Goal: Information Seeking & Learning: Learn about a topic

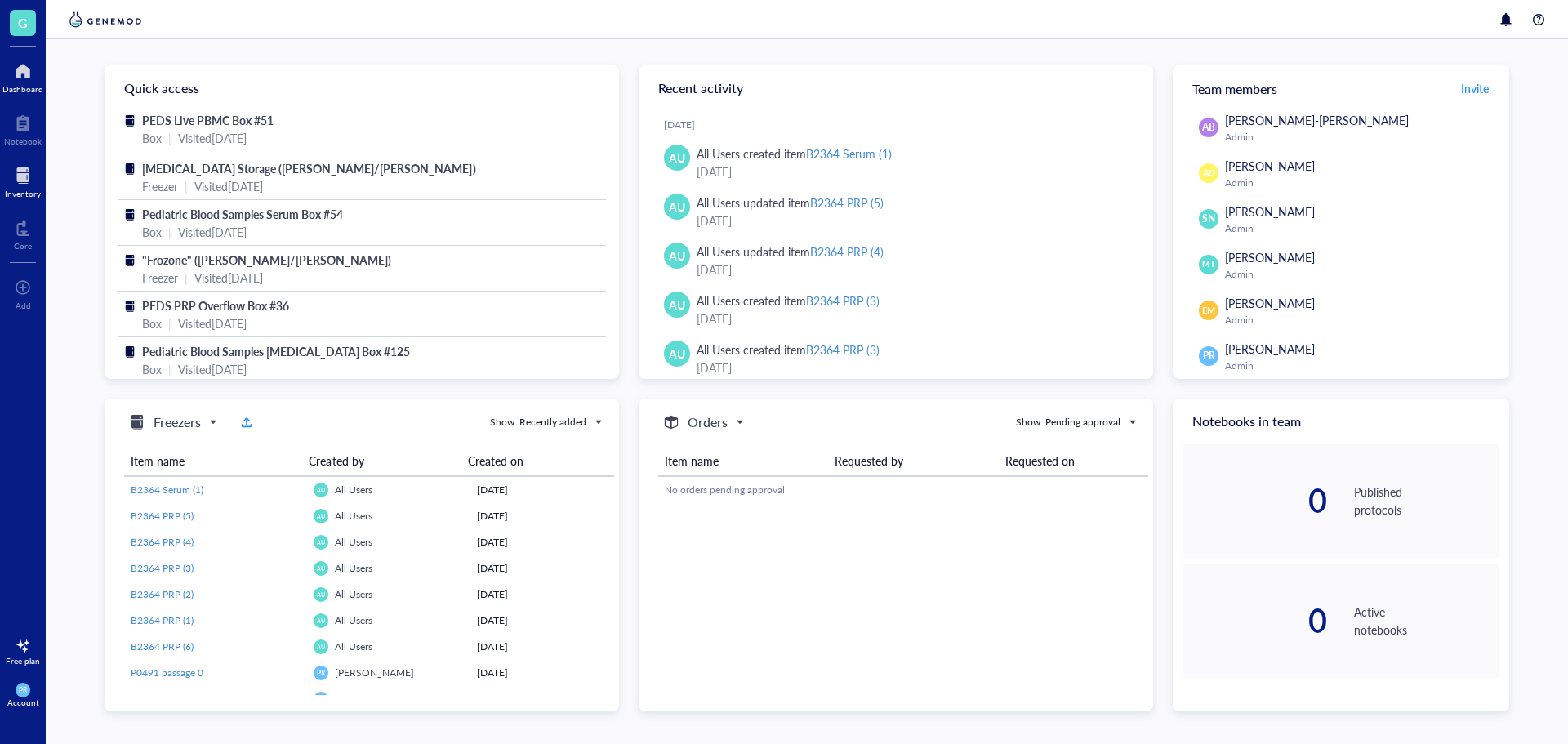
click at [13, 180] on div at bounding box center [23, 176] width 36 height 26
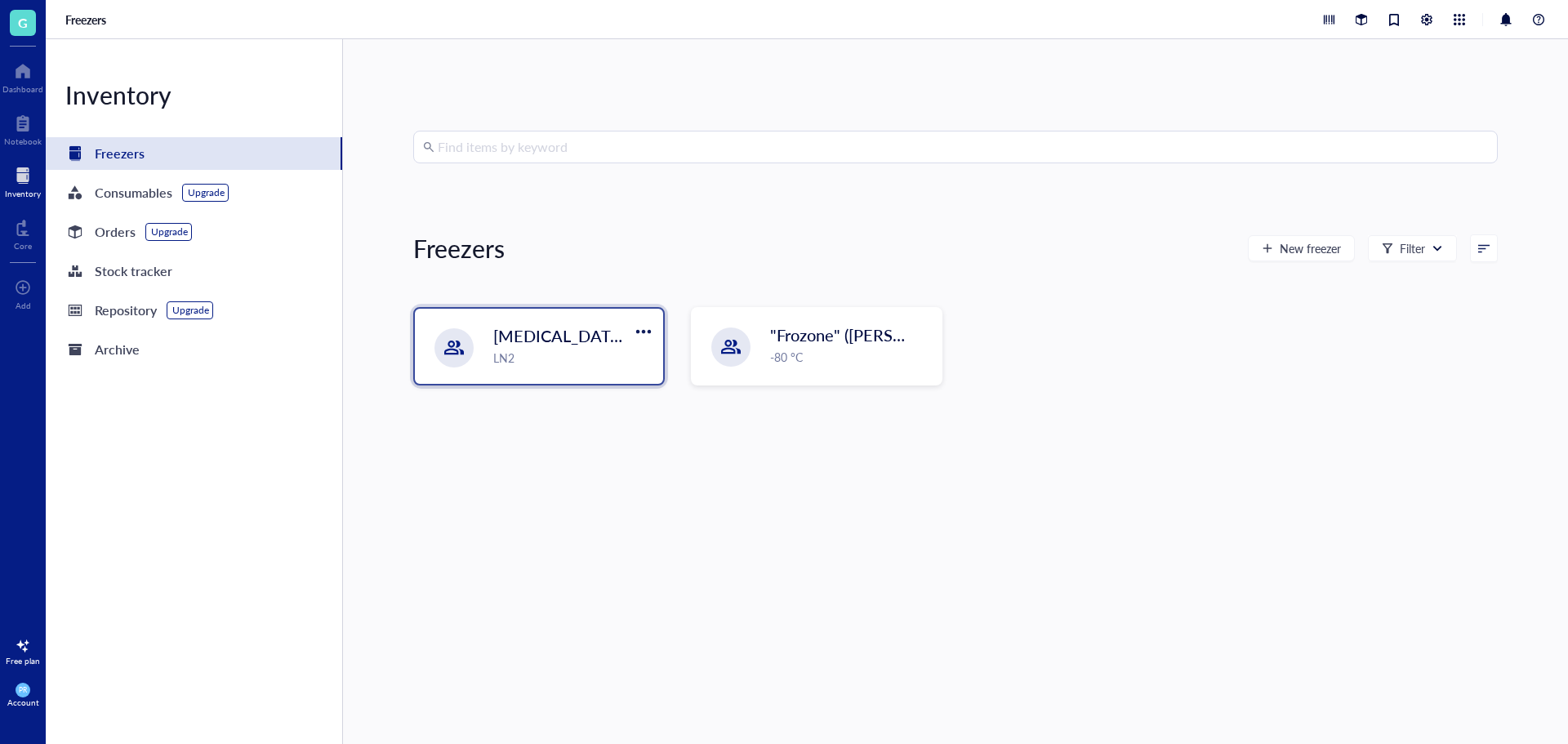
click at [518, 357] on div "LN2" at bounding box center [573, 357] width 160 height 18
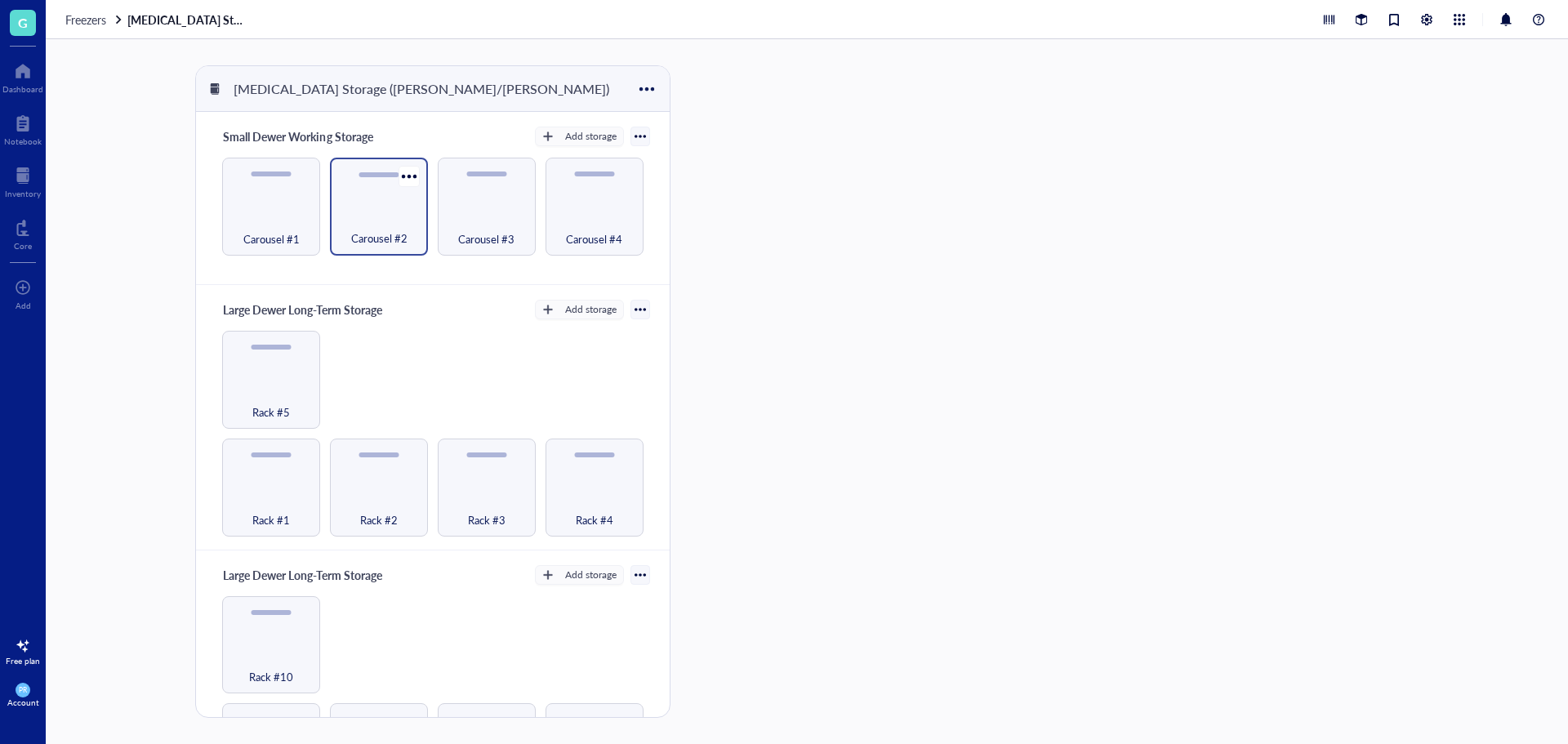
click at [348, 213] on div "Carousel #2" at bounding box center [378, 230] width 82 height 36
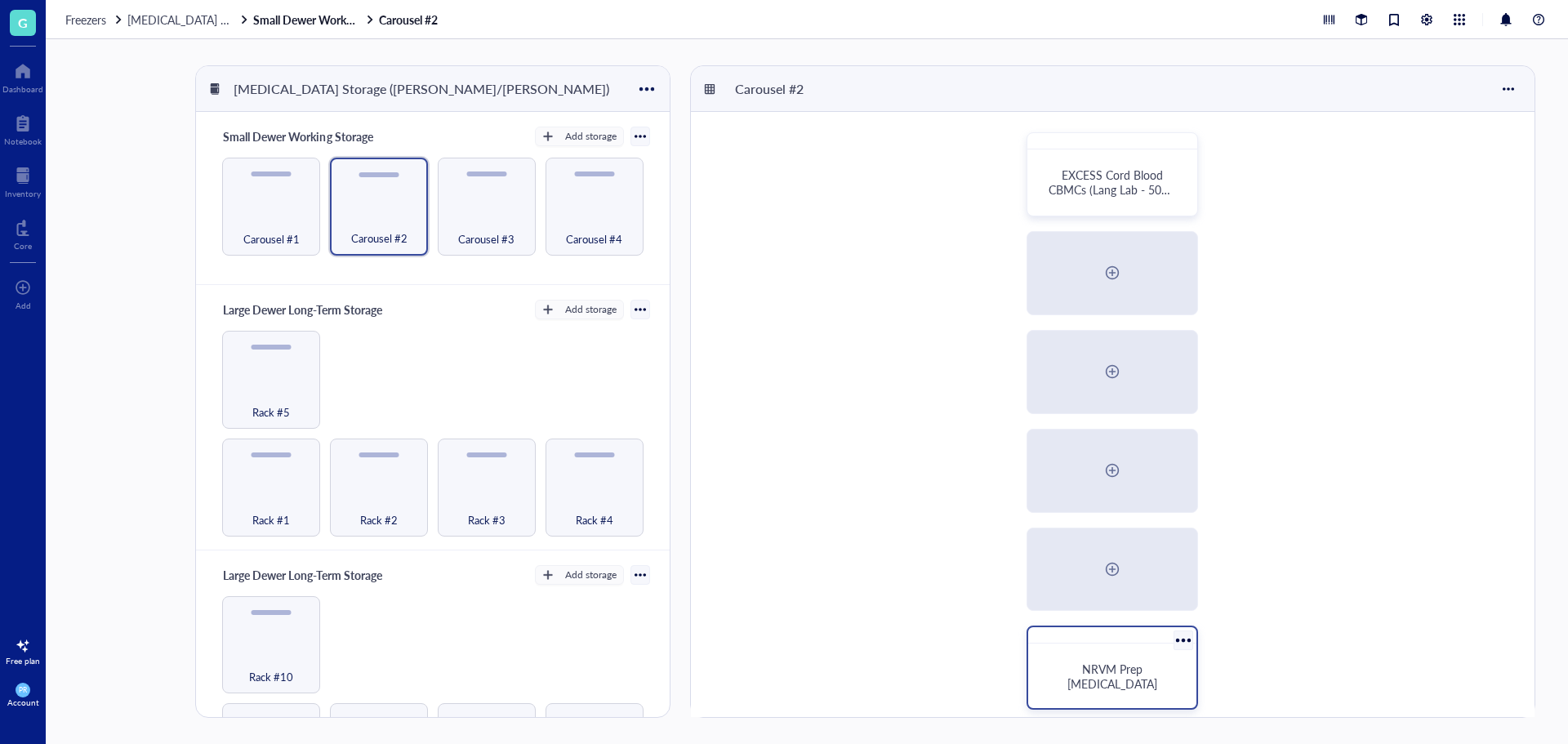
click at [1124, 679] on span "NRVM Prep [MEDICAL_DATA]" at bounding box center [1112, 676] width 89 height 31
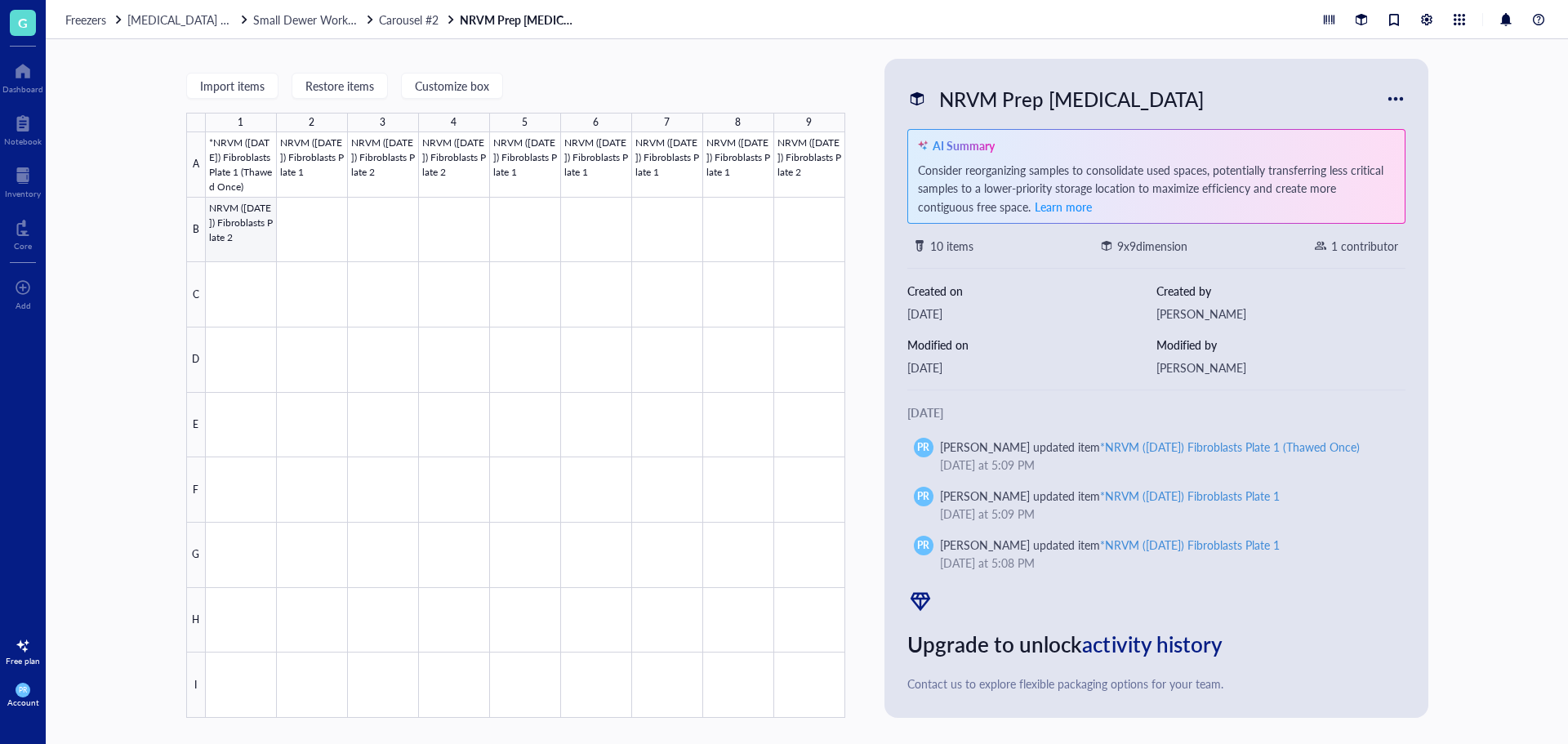
click at [243, 237] on div at bounding box center [525, 426] width 639 height 586
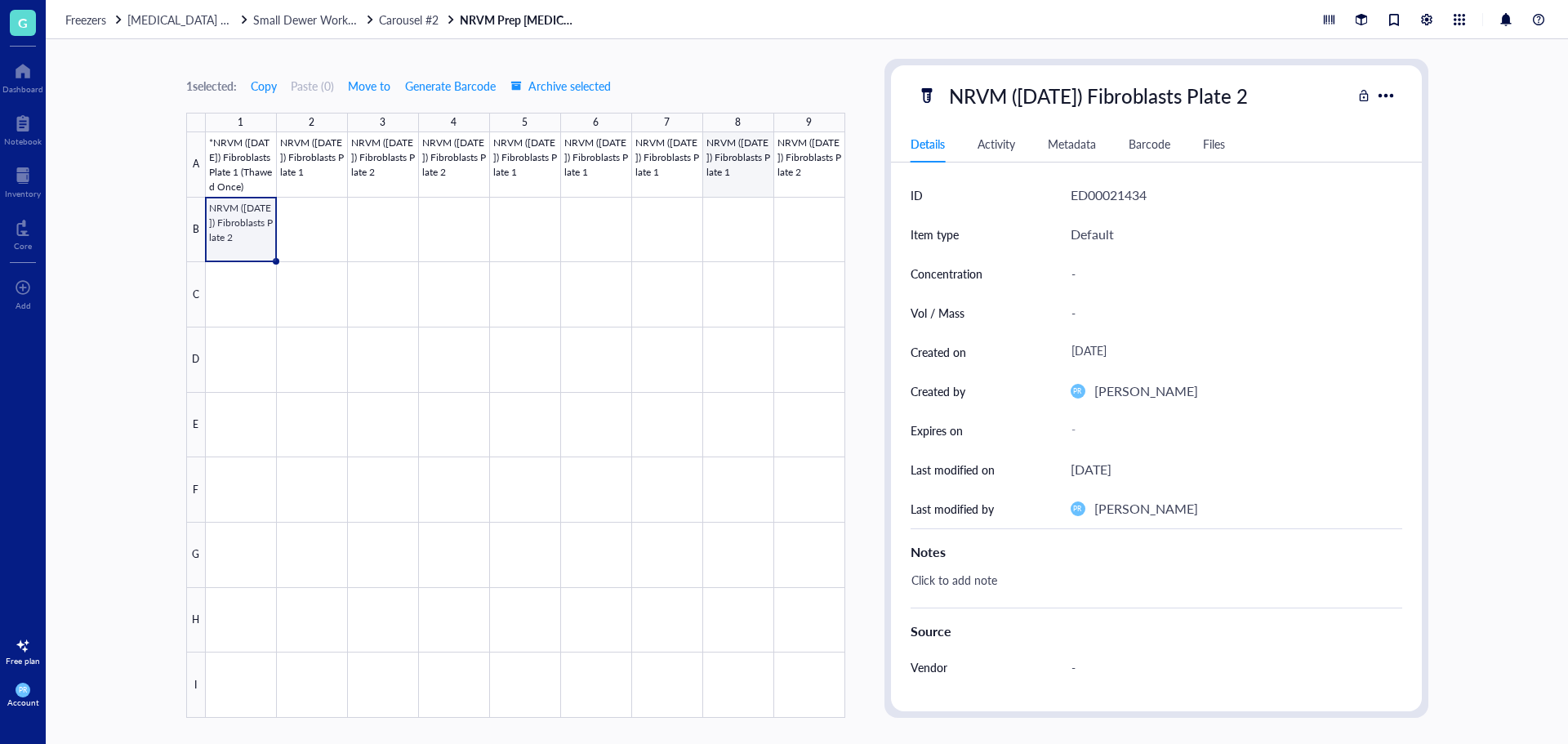
click at [806, 170] on div at bounding box center [525, 426] width 639 height 586
click at [731, 182] on div at bounding box center [525, 426] width 639 height 586
click at [664, 180] on div at bounding box center [525, 426] width 639 height 586
click at [231, 166] on div at bounding box center [525, 426] width 639 height 586
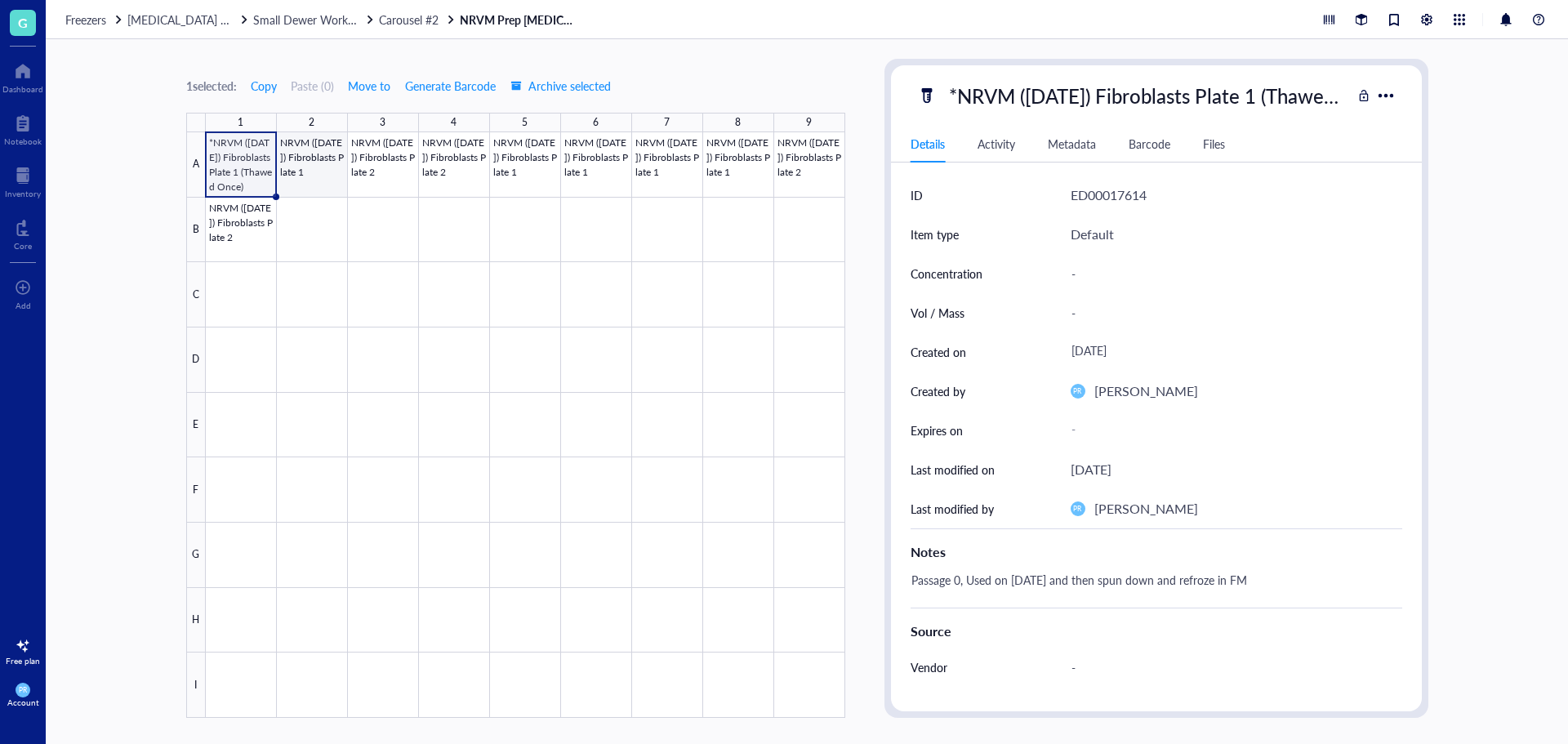
click at [305, 170] on div at bounding box center [525, 426] width 639 height 586
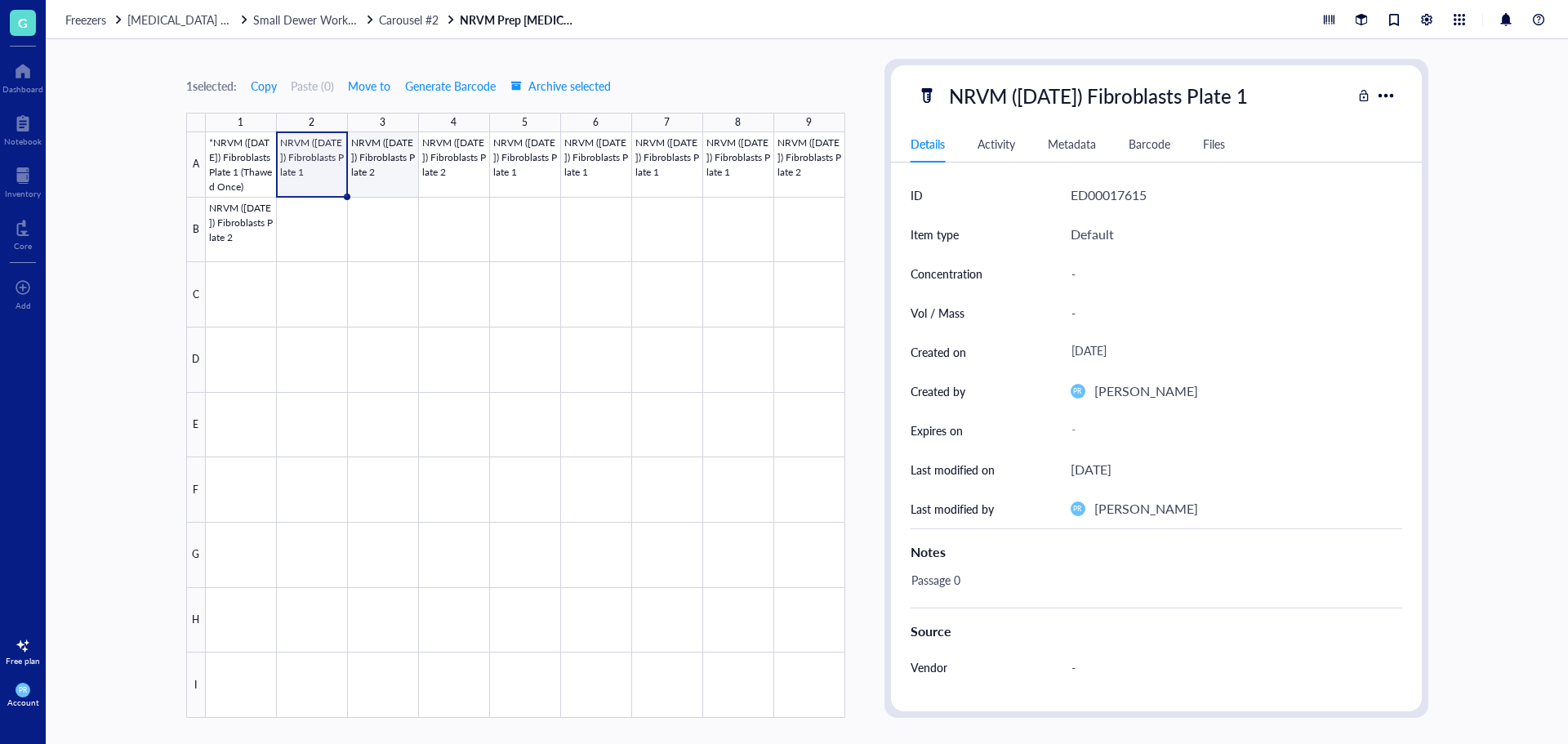
click at [365, 170] on div at bounding box center [525, 426] width 639 height 586
click at [466, 168] on div at bounding box center [525, 426] width 639 height 586
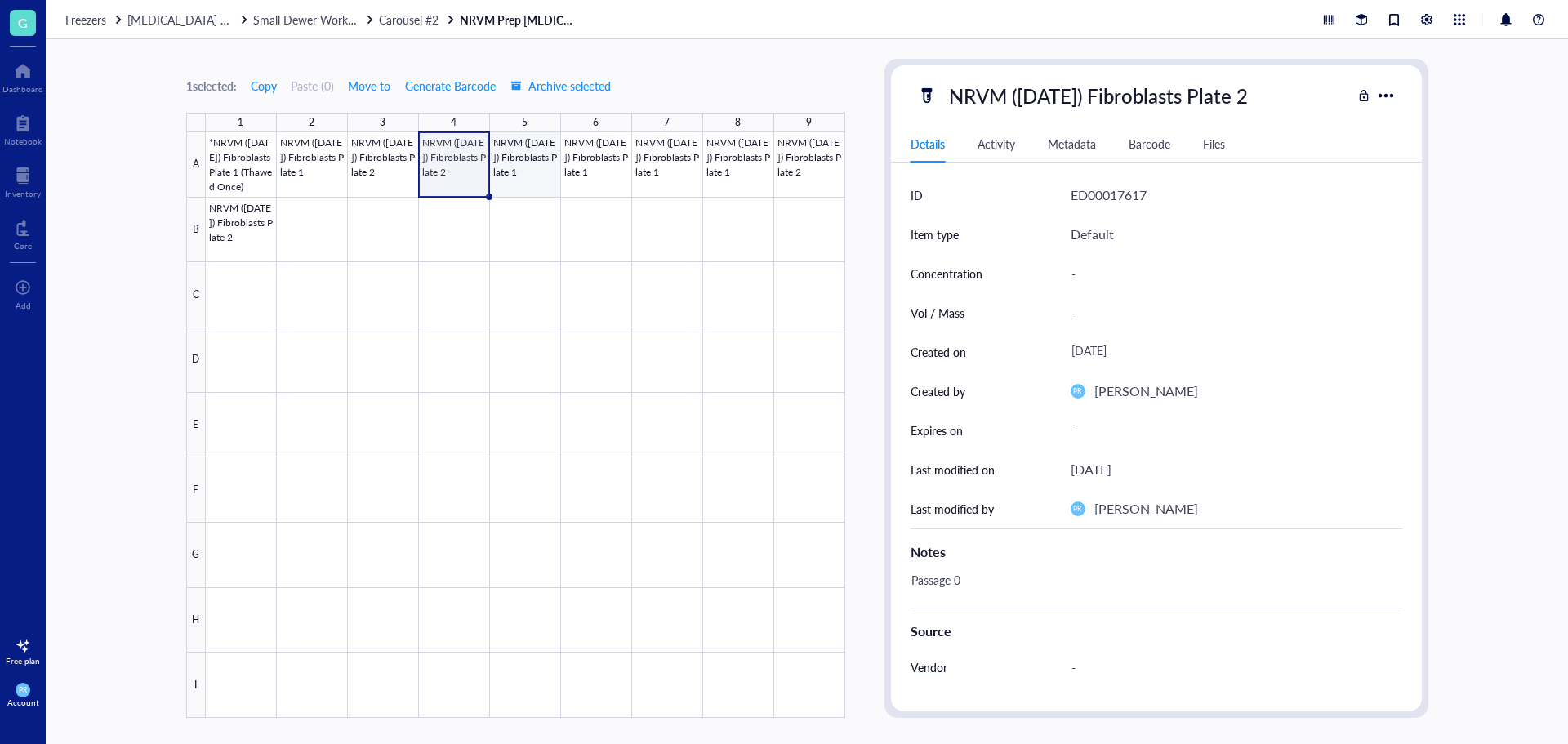
click at [544, 170] on div at bounding box center [525, 426] width 639 height 586
click at [614, 171] on div at bounding box center [525, 426] width 639 height 586
click at [460, 168] on div at bounding box center [525, 426] width 639 height 586
click at [970, 585] on div "Passage 0" at bounding box center [1149, 589] width 491 height 40
drag, startPoint x: 970, startPoint y: 583, endPoint x: 864, endPoint y: 573, distance: 106.5
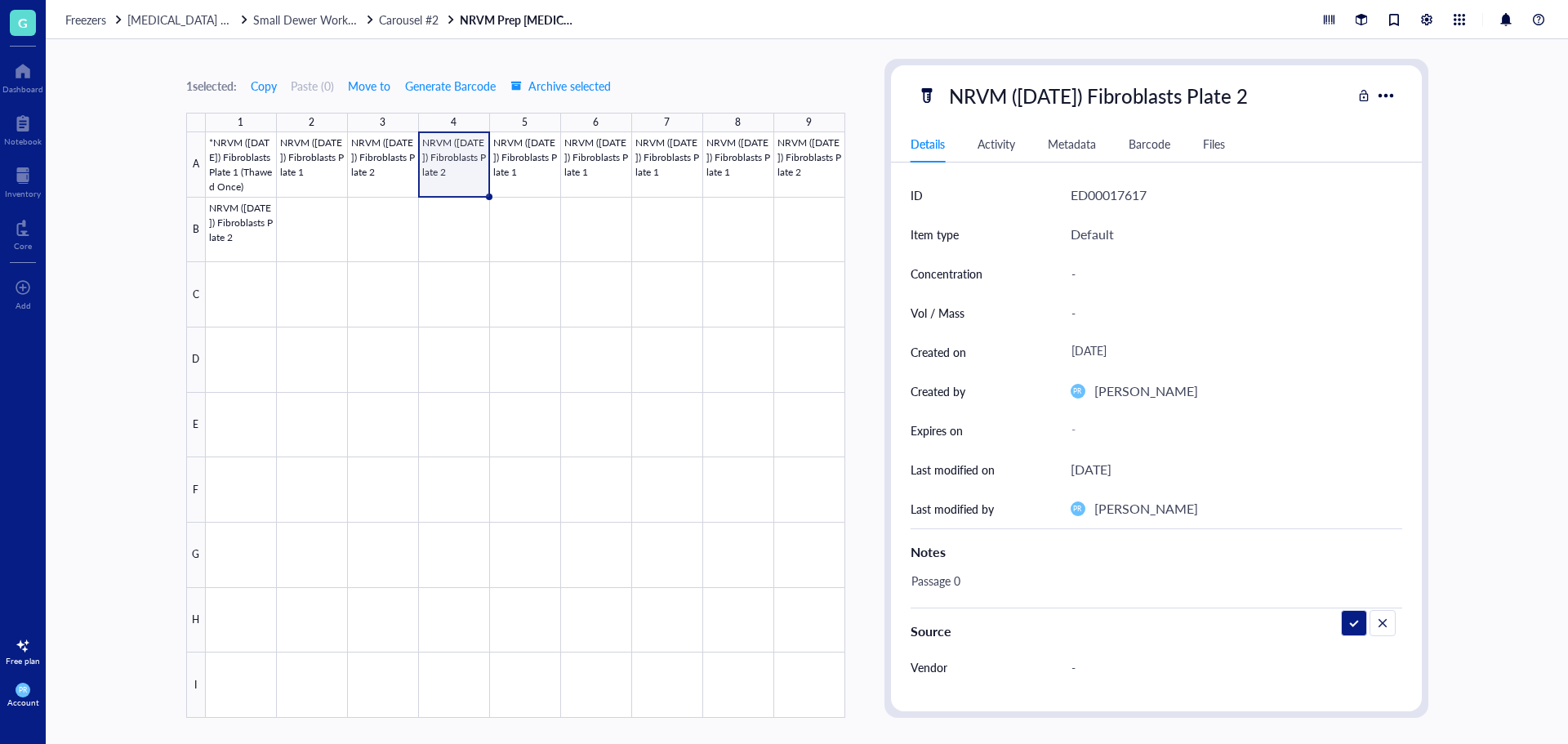
click at [864, 573] on div "1 selected: Copy Paste ( 0 ) Move to Generate Barcode Archive selected 1 2 3 4 …" at bounding box center [807, 392] width 1522 height 705
click at [535, 167] on div at bounding box center [525, 426] width 639 height 586
click at [975, 589] on div "Passage 0" at bounding box center [1149, 589] width 491 height 40
click at [626, 183] on div at bounding box center [525, 426] width 639 height 586
click at [969, 587] on div "Click to add note" at bounding box center [1149, 589] width 491 height 40
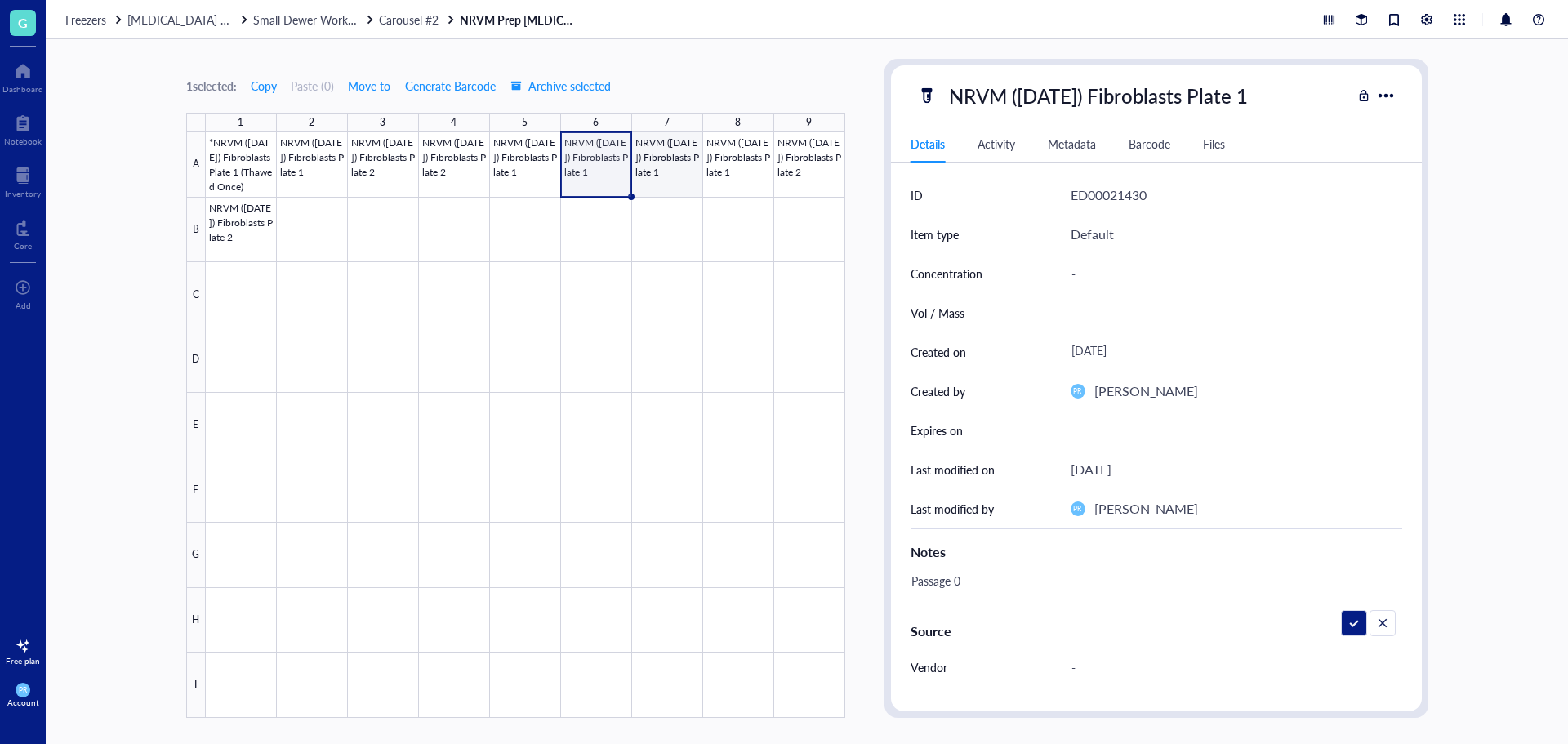
click at [681, 163] on div at bounding box center [525, 426] width 639 height 586
click at [749, 176] on div at bounding box center [525, 426] width 639 height 586
click at [968, 575] on div "Click to add note" at bounding box center [1149, 589] width 491 height 40
click at [817, 170] on div at bounding box center [525, 426] width 639 height 586
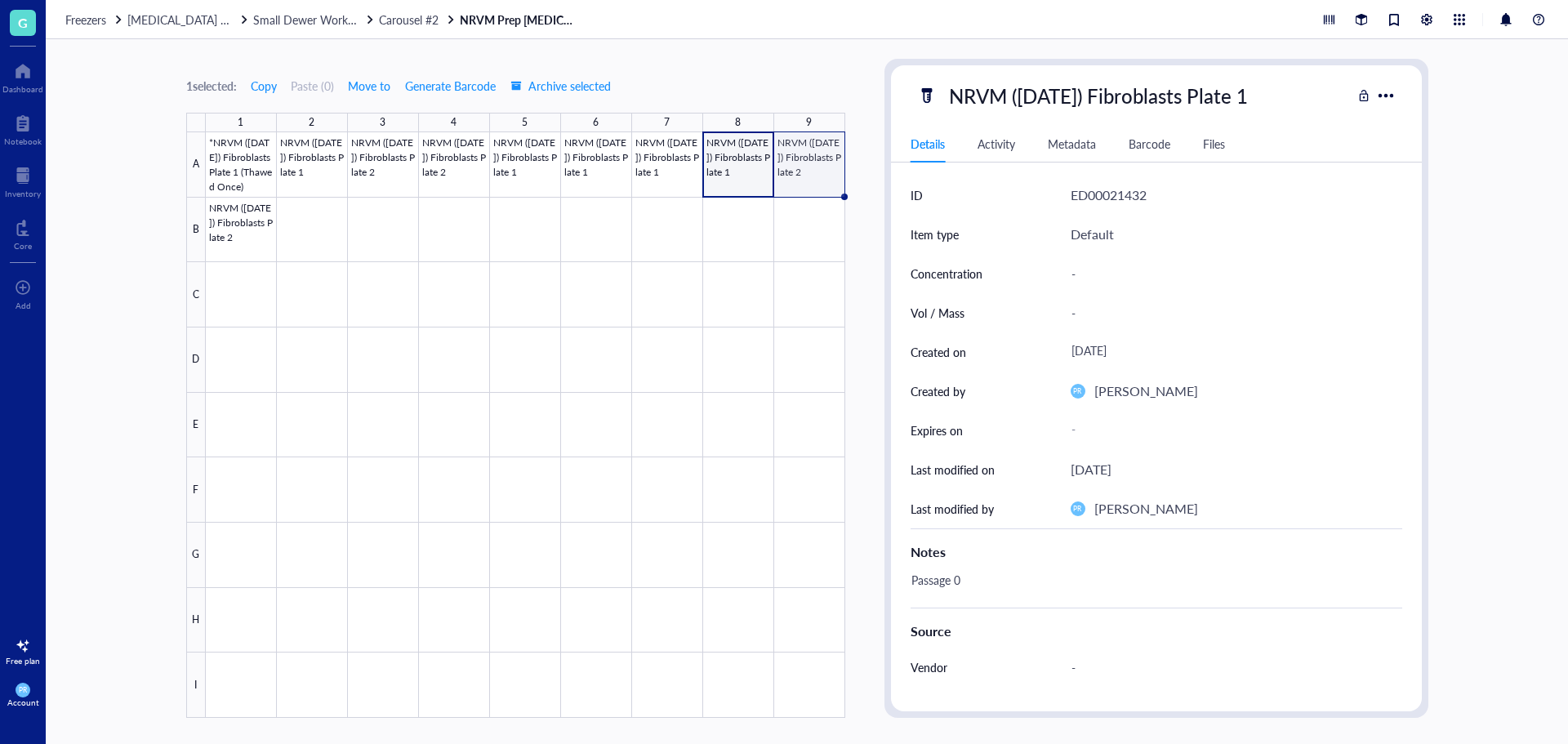
click at [781, 168] on div at bounding box center [525, 426] width 639 height 586
click at [955, 583] on div "Click to add note" at bounding box center [1149, 589] width 491 height 40
click at [254, 236] on div at bounding box center [525, 426] width 639 height 586
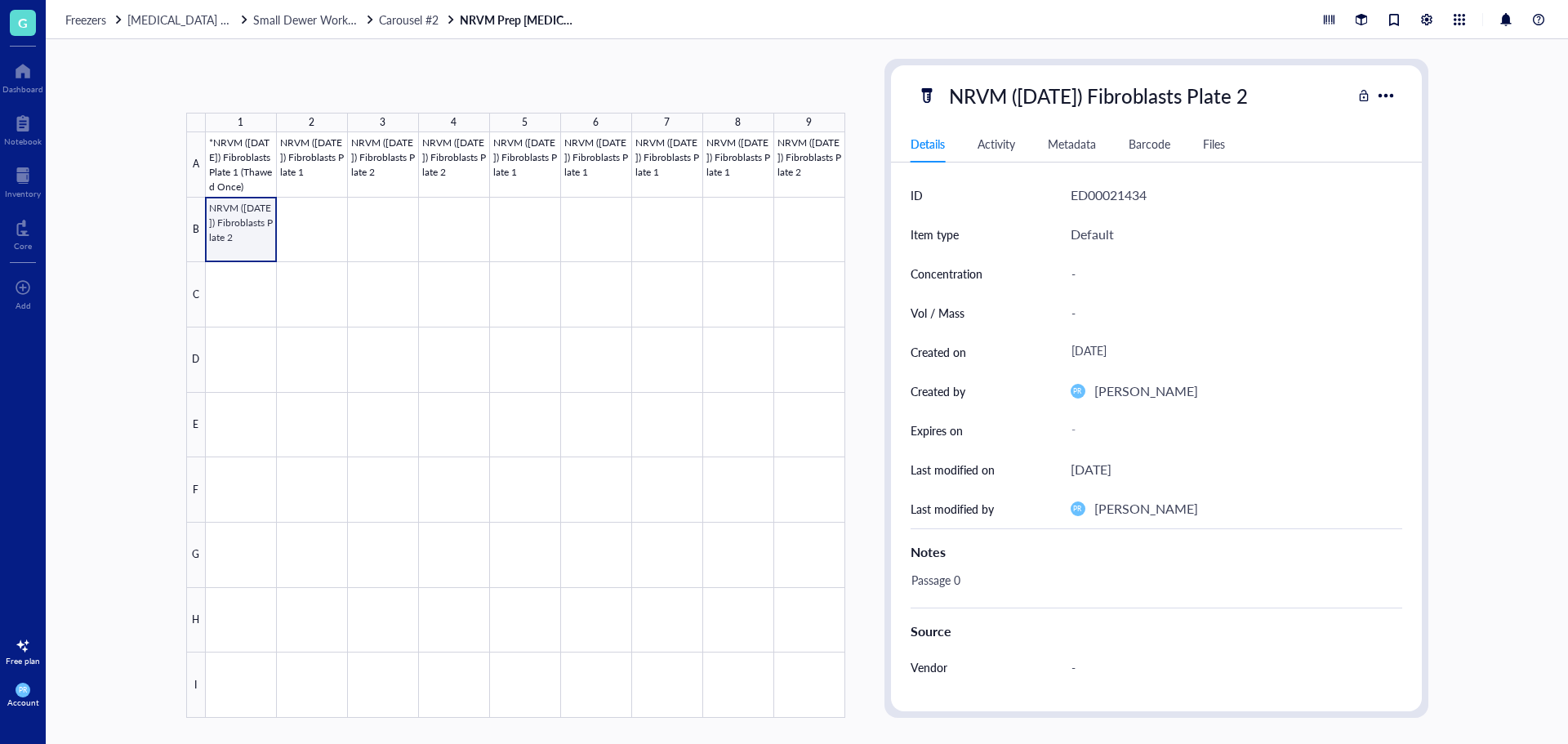
click at [254, 236] on div at bounding box center [525, 426] width 639 height 586
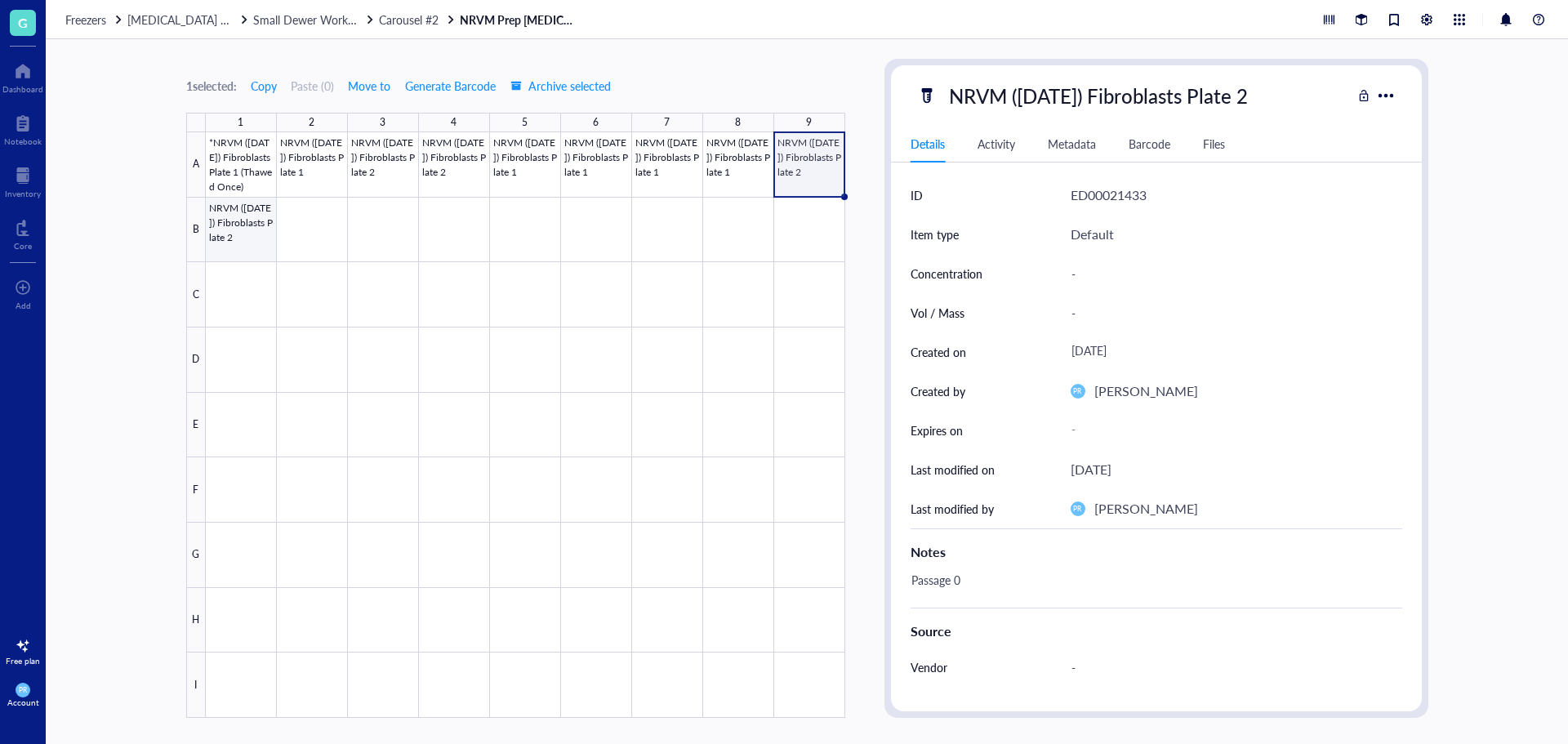
click at [254, 236] on div at bounding box center [525, 426] width 639 height 586
click at [968, 574] on div "Click to add note" at bounding box center [1149, 589] width 491 height 40
type textarea "Passage 0"
click at [719, 178] on div at bounding box center [525, 426] width 639 height 586
click at [661, 157] on div at bounding box center [525, 426] width 639 height 586
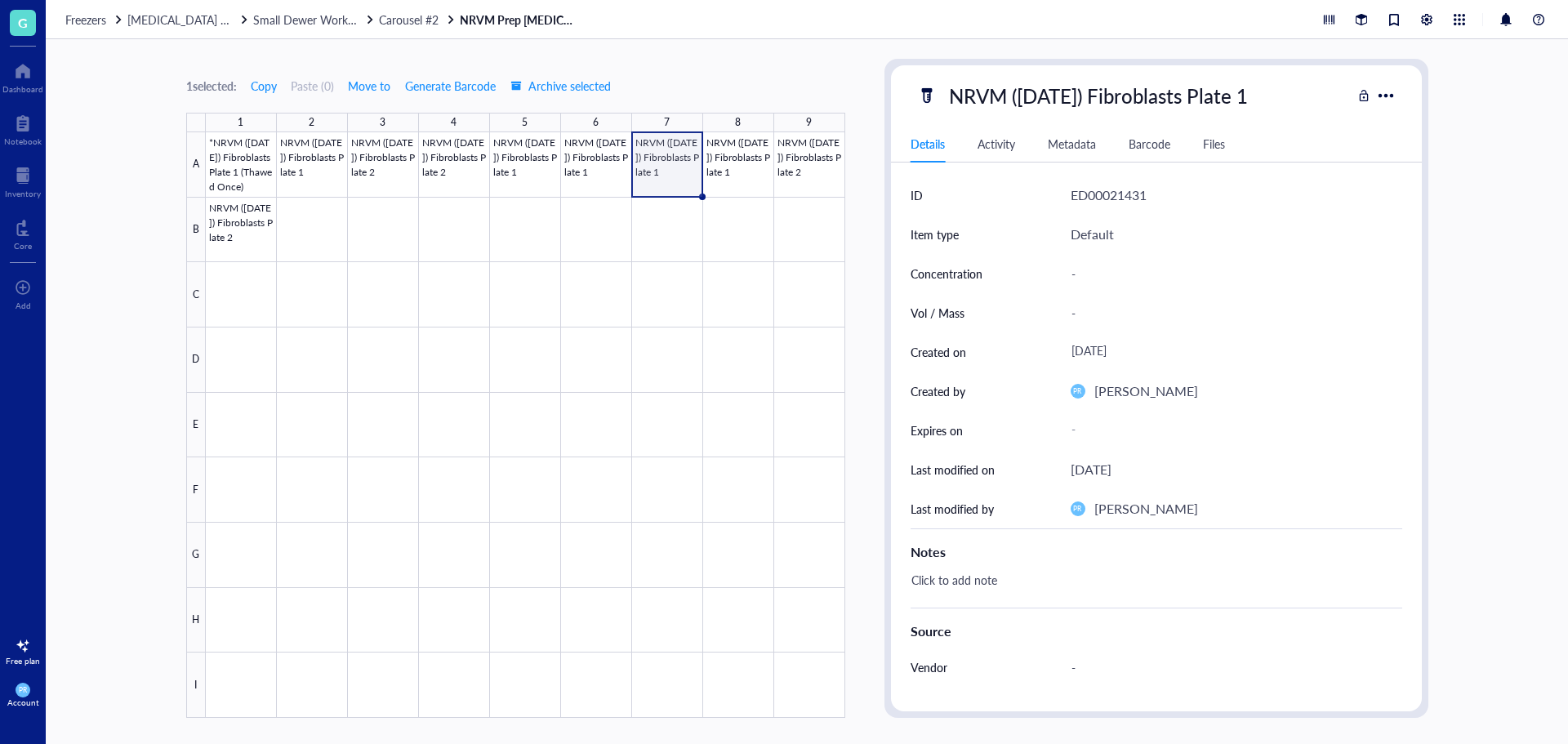
click at [952, 600] on div "Click to add note" at bounding box center [1149, 589] width 491 height 40
type textarea "Passage 0"
click at [608, 163] on div at bounding box center [525, 426] width 639 height 586
click at [511, 174] on div at bounding box center [525, 426] width 639 height 586
click at [442, 164] on div at bounding box center [525, 426] width 639 height 586
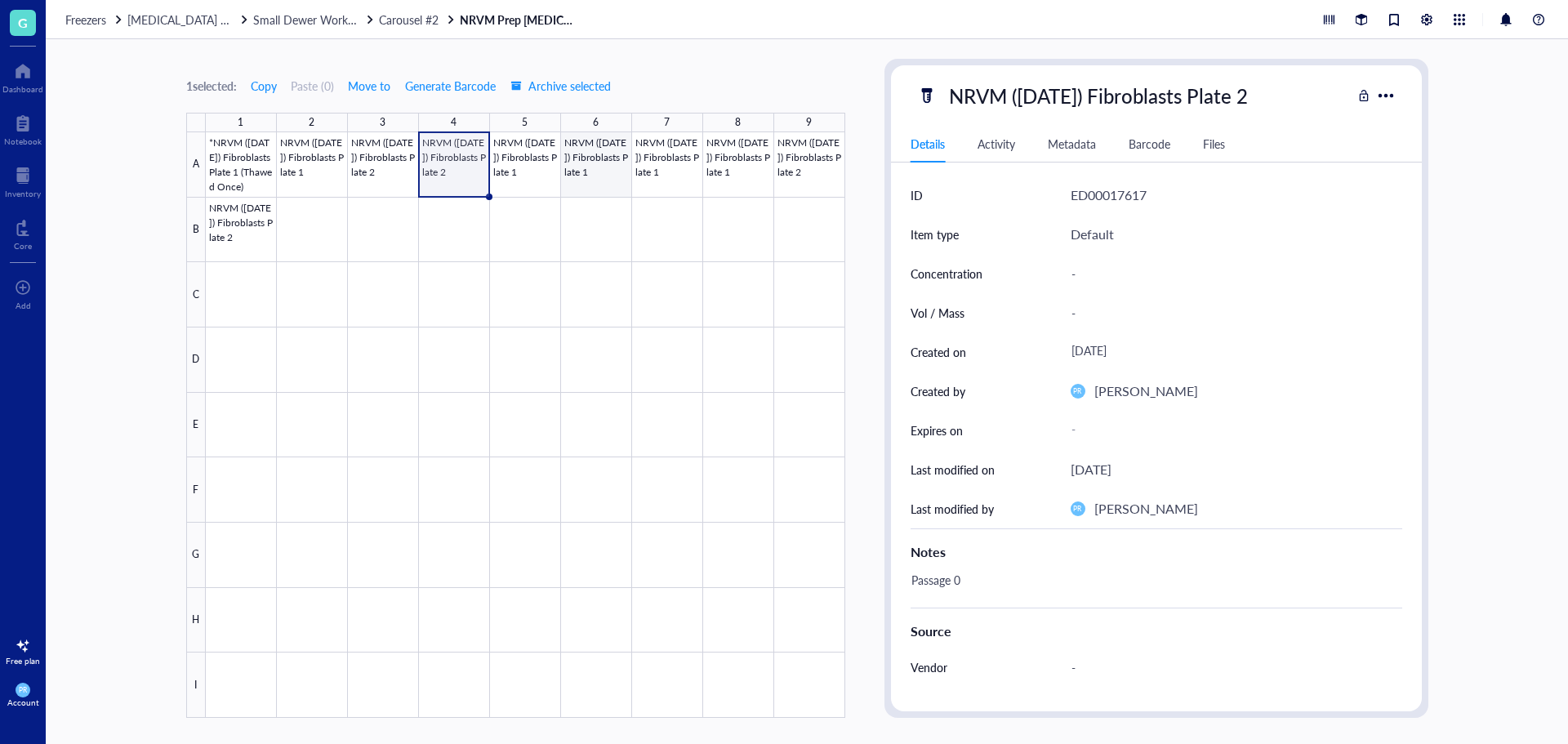
click at [588, 170] on div at bounding box center [525, 426] width 639 height 586
click at [645, 170] on div at bounding box center [525, 426] width 639 height 586
click at [729, 171] on div at bounding box center [525, 426] width 639 height 586
click at [792, 171] on div at bounding box center [525, 426] width 639 height 586
click at [207, 230] on div at bounding box center [525, 426] width 639 height 586
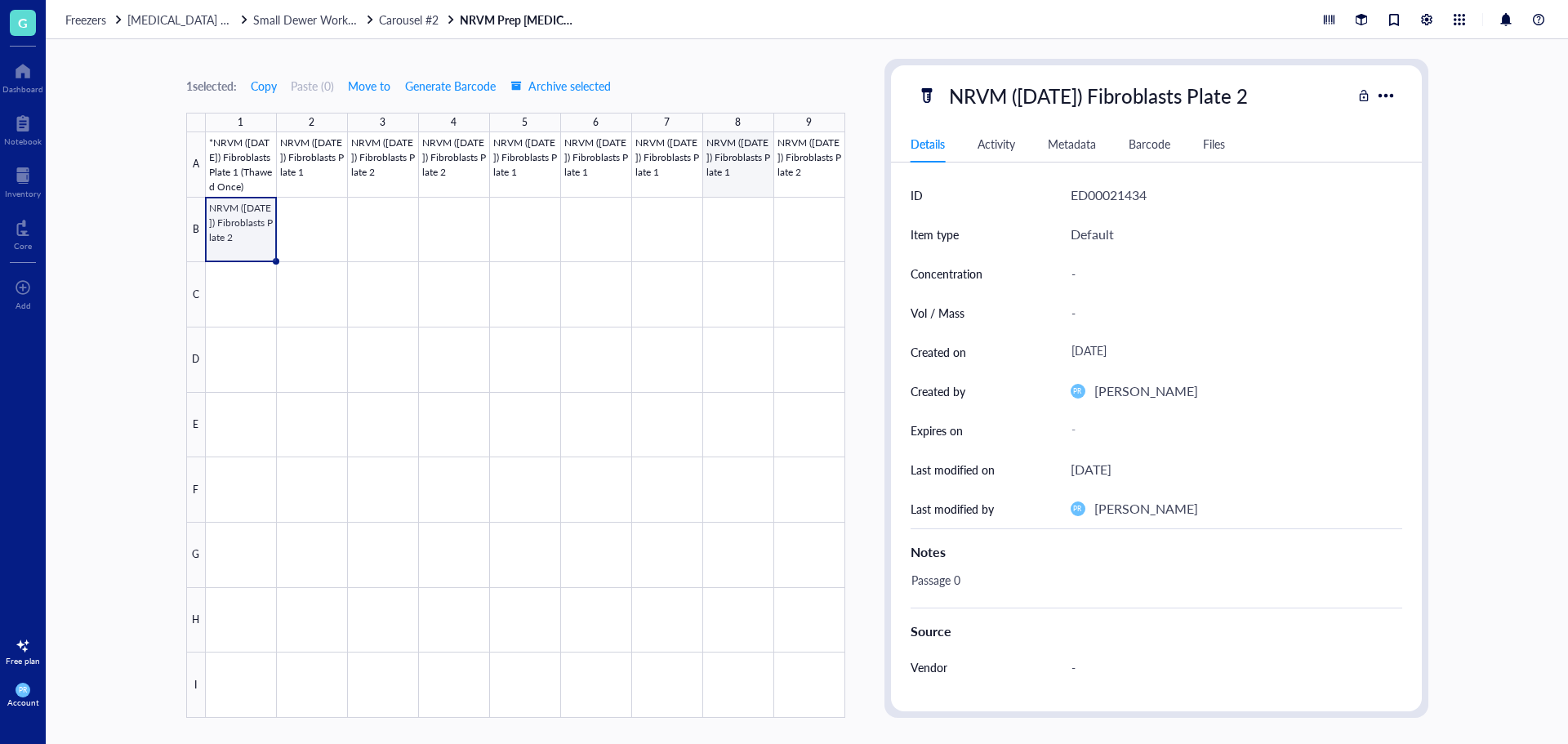
click at [755, 182] on div at bounding box center [525, 426] width 639 height 586
click at [663, 171] on div at bounding box center [525, 426] width 639 height 586
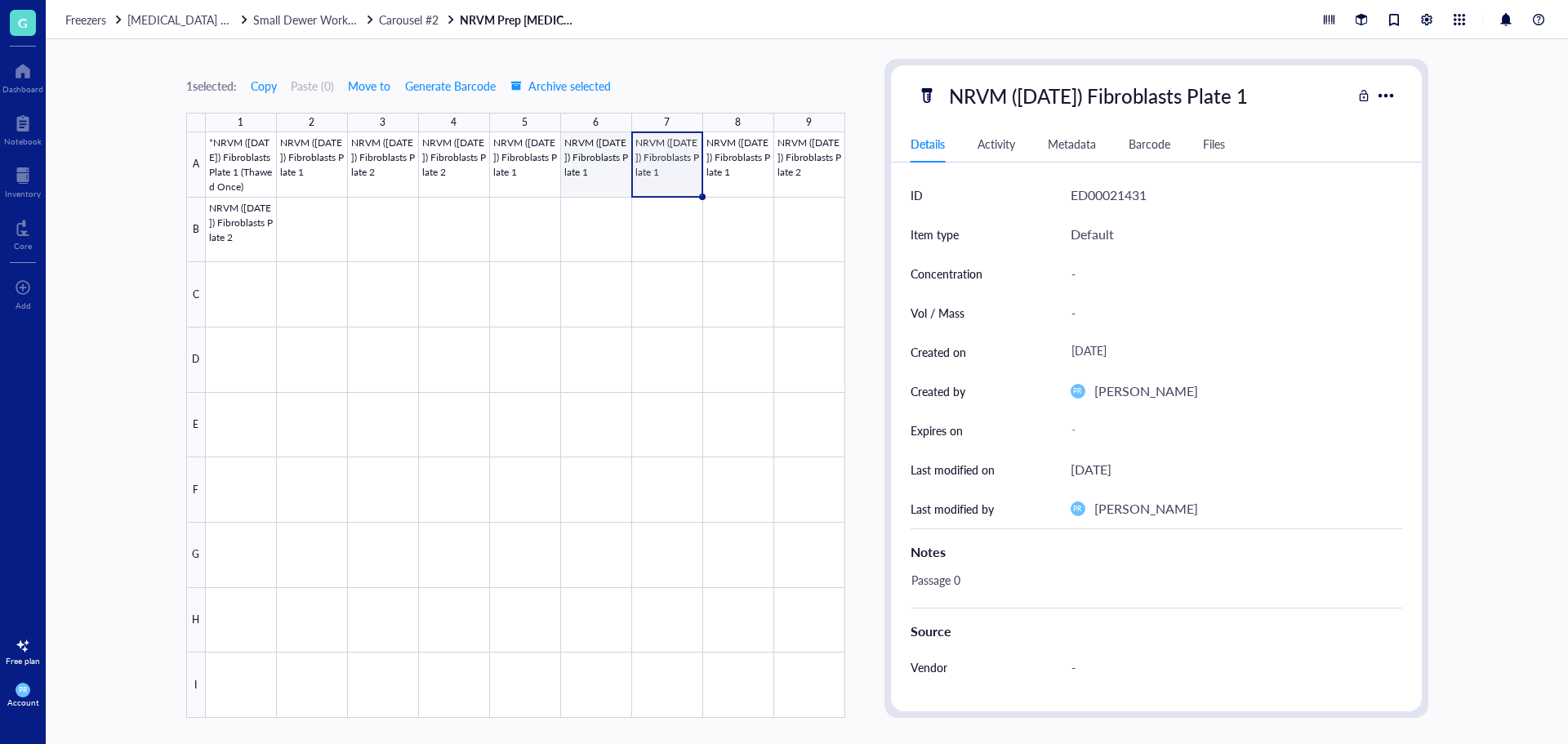
click at [601, 177] on div at bounding box center [525, 426] width 639 height 586
